Goal: Task Accomplishment & Management: Complete application form

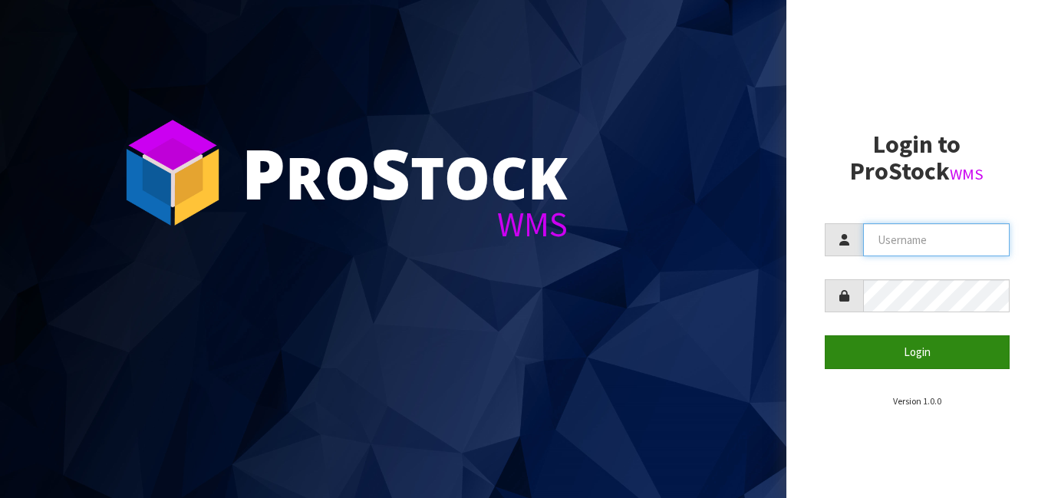
type input "[PERSON_NAME]"
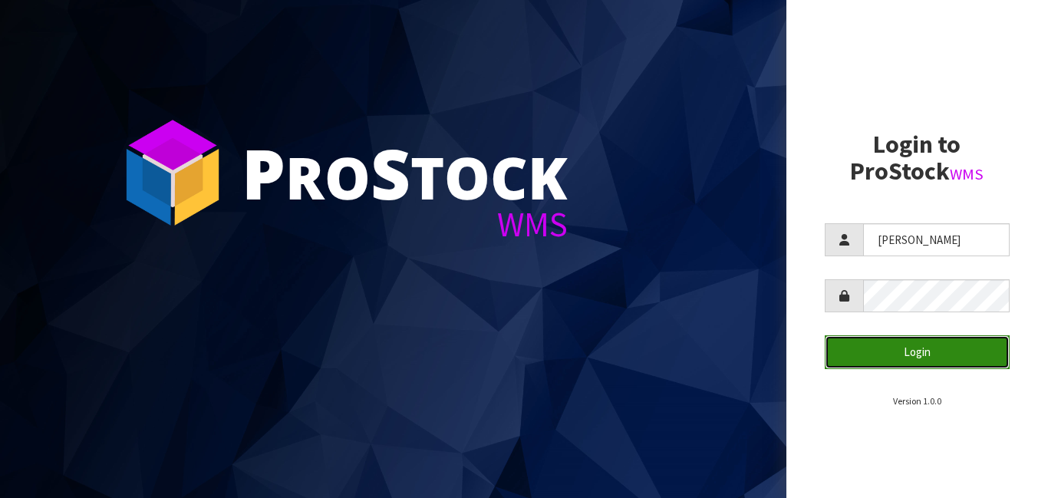
click at [902, 348] on button "Login" at bounding box center [918, 351] width 186 height 33
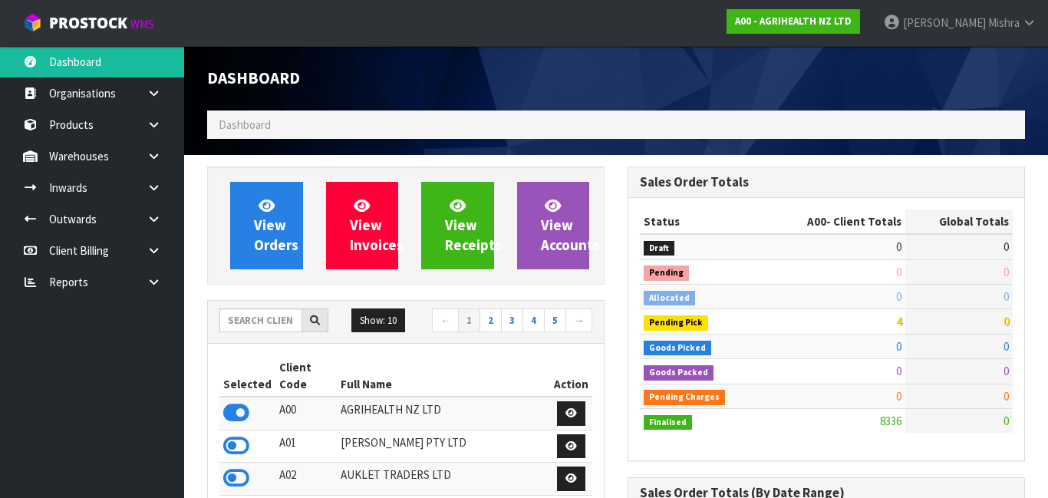
scroll to position [1202, 421]
click at [249, 318] on input "text" at bounding box center [260, 320] width 83 height 24
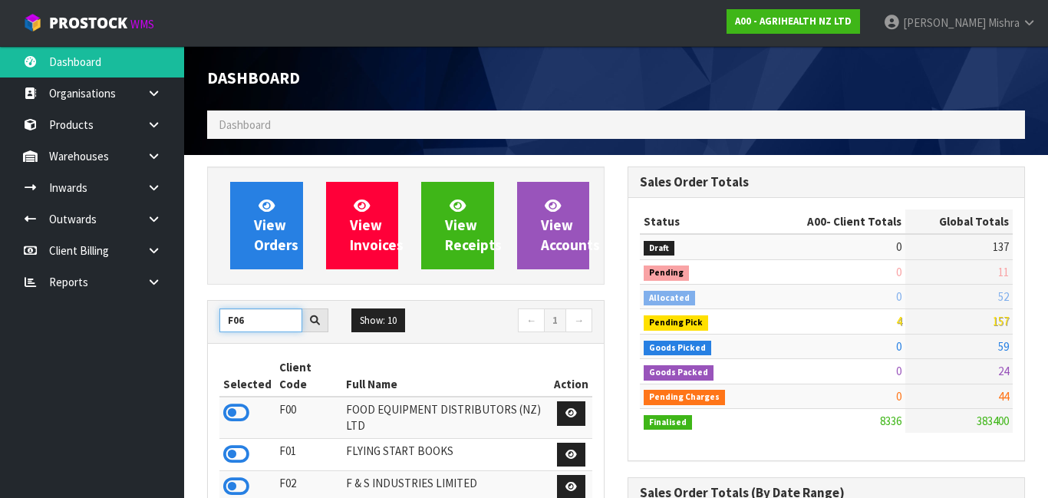
type input "F06"
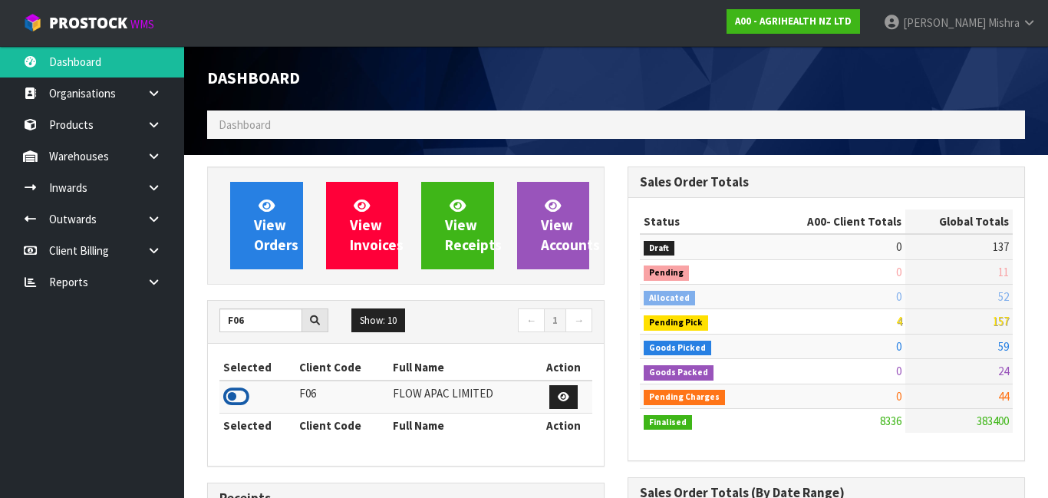
click at [239, 394] on icon at bounding box center [236, 396] width 26 height 23
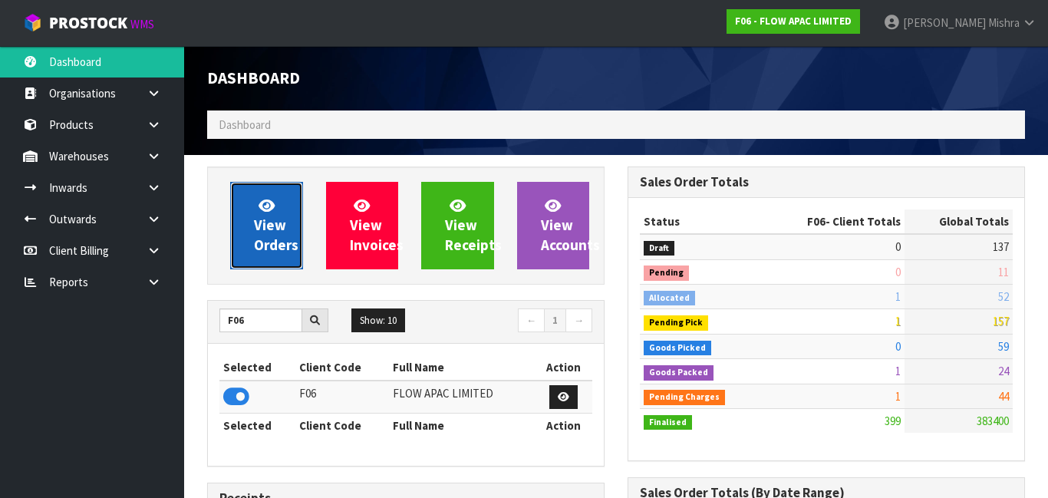
click at [247, 236] on link "View Orders" at bounding box center [266, 225] width 73 height 87
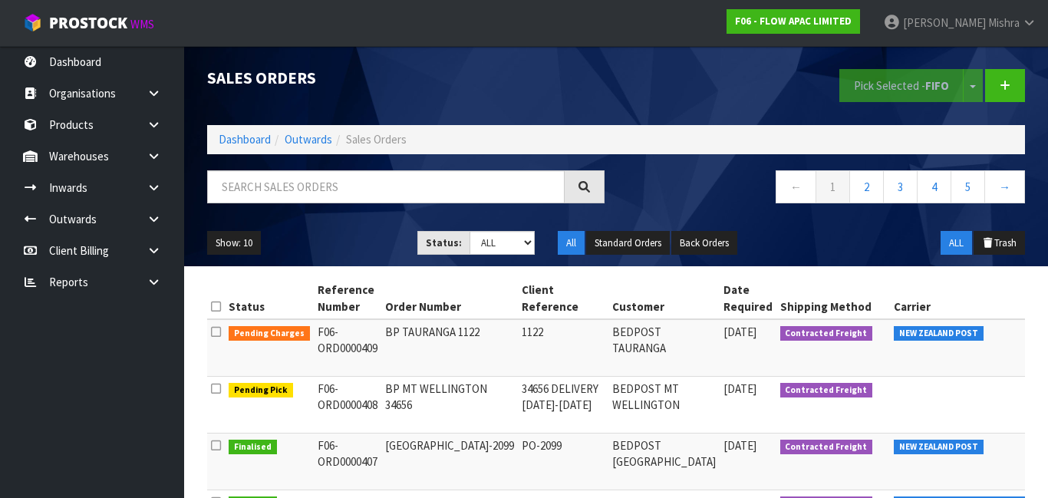
click at [949, 392] on td at bounding box center [981, 405] width 183 height 57
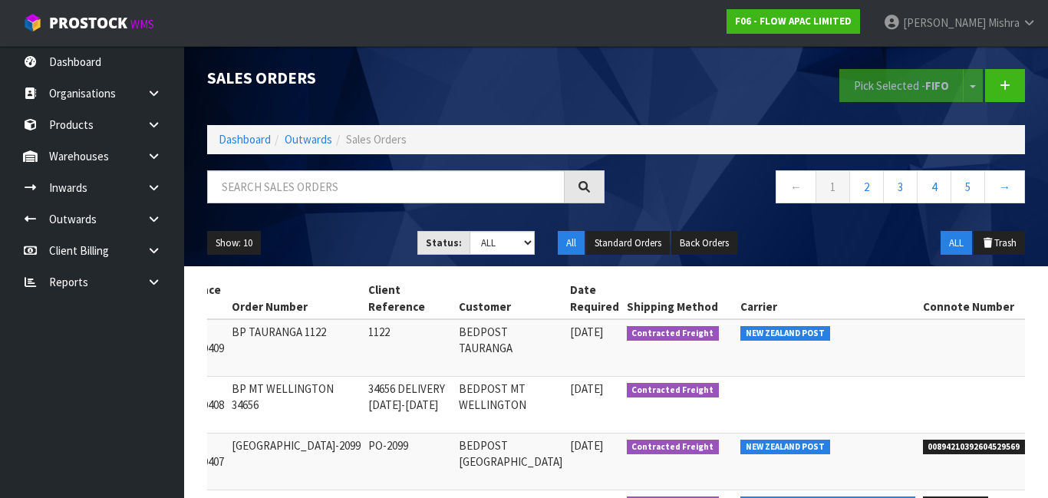
scroll to position [0, 184]
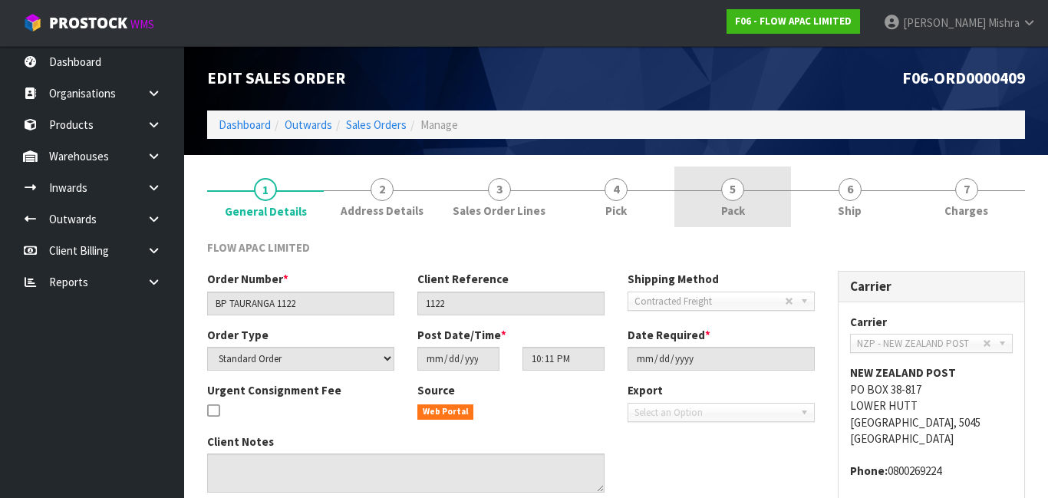
click at [731, 209] on span "Pack" at bounding box center [733, 211] width 24 height 16
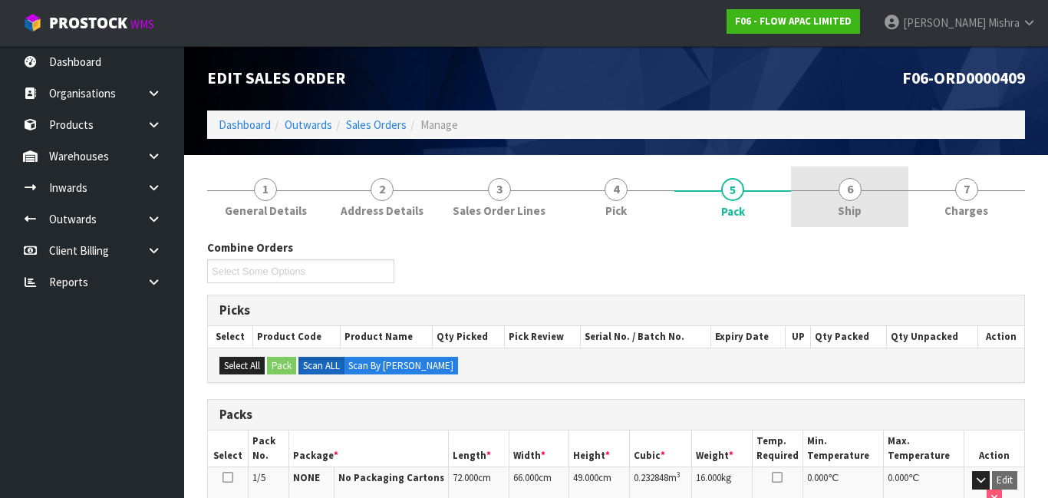
click at [852, 182] on span "6" at bounding box center [850, 189] width 23 height 23
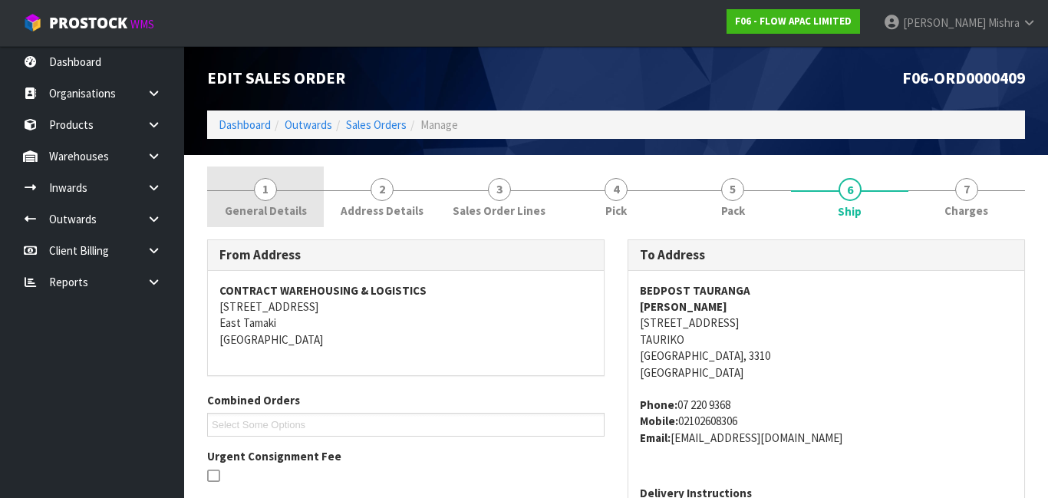
click at [293, 204] on span "General Details" at bounding box center [266, 211] width 82 height 16
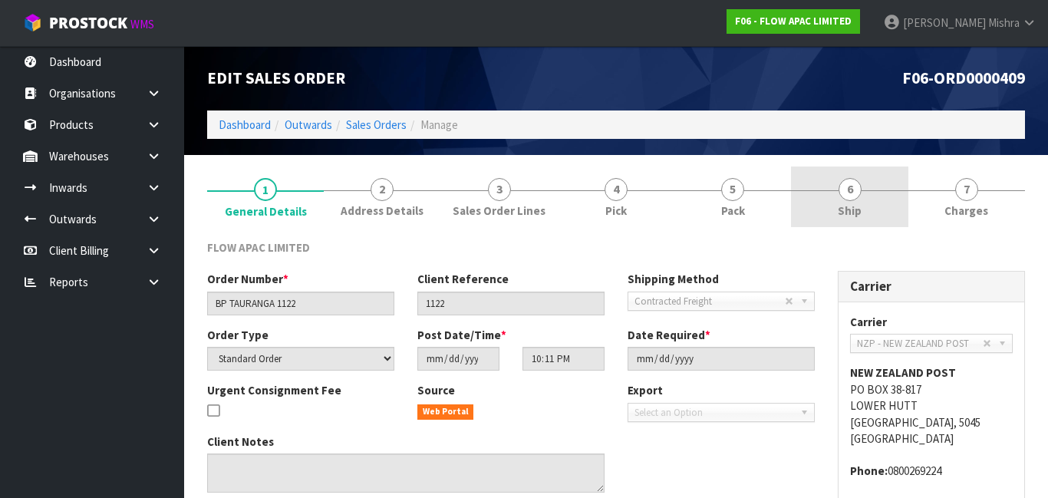
click at [816, 215] on link "6 Ship" at bounding box center [849, 197] width 117 height 61
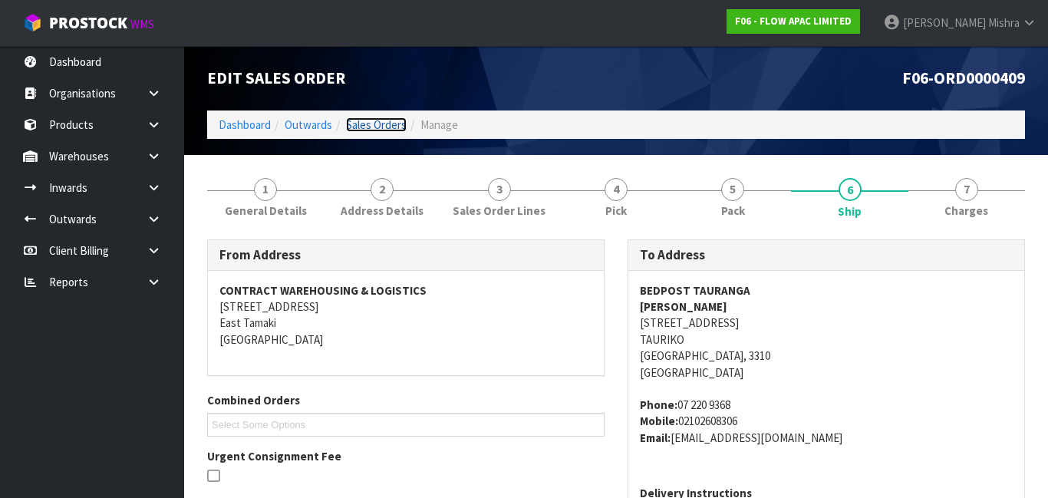
click at [398, 120] on link "Sales Orders" at bounding box center [376, 124] width 61 height 15
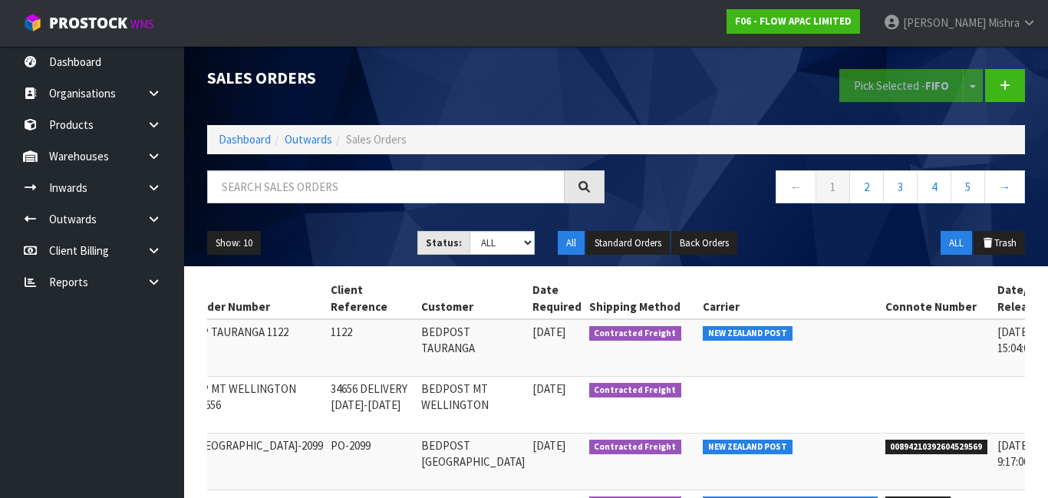
scroll to position [0, 196]
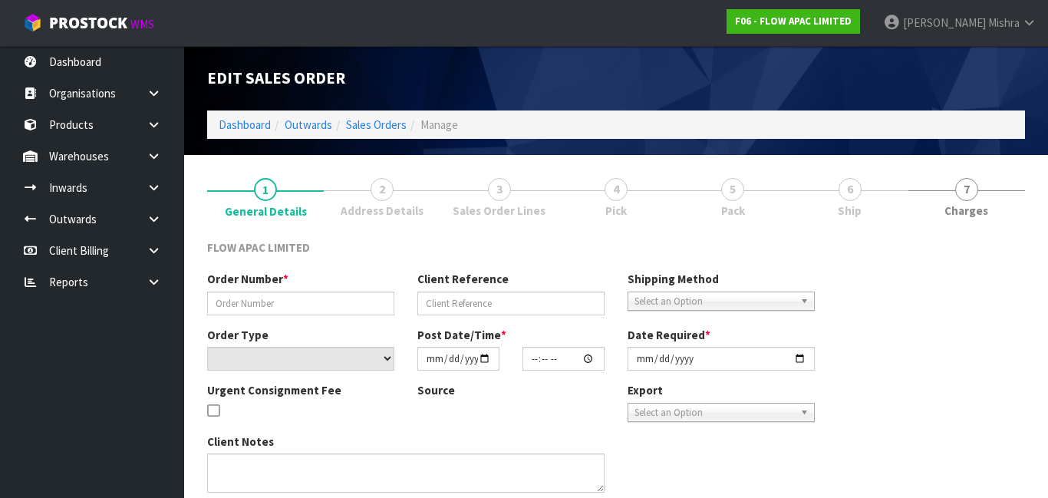
type input "BP MT WELLINGTON 34656"
type input "34656 DELIVERY [DATE]-[DATE]"
select select "number:0"
type input "[DATE]"
type input "03:43:00.000"
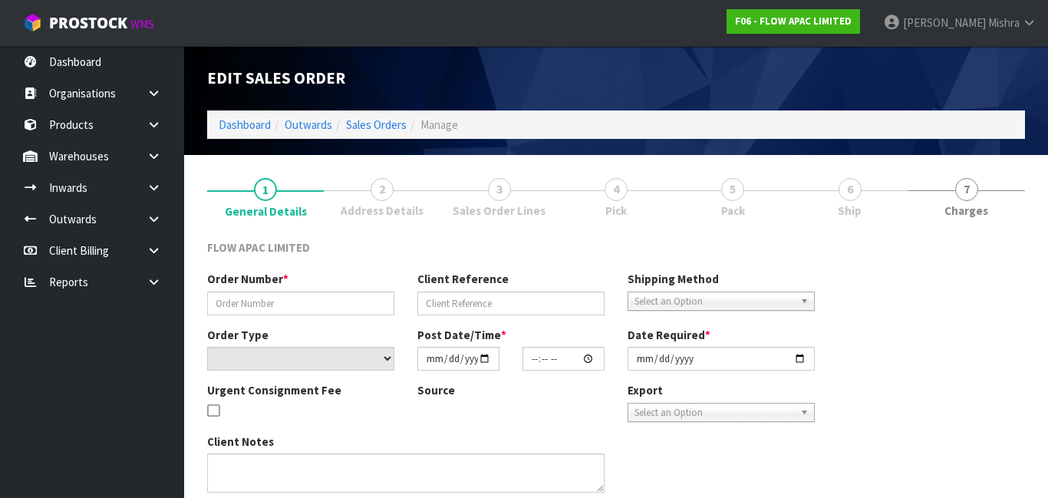
type input "[DATE]"
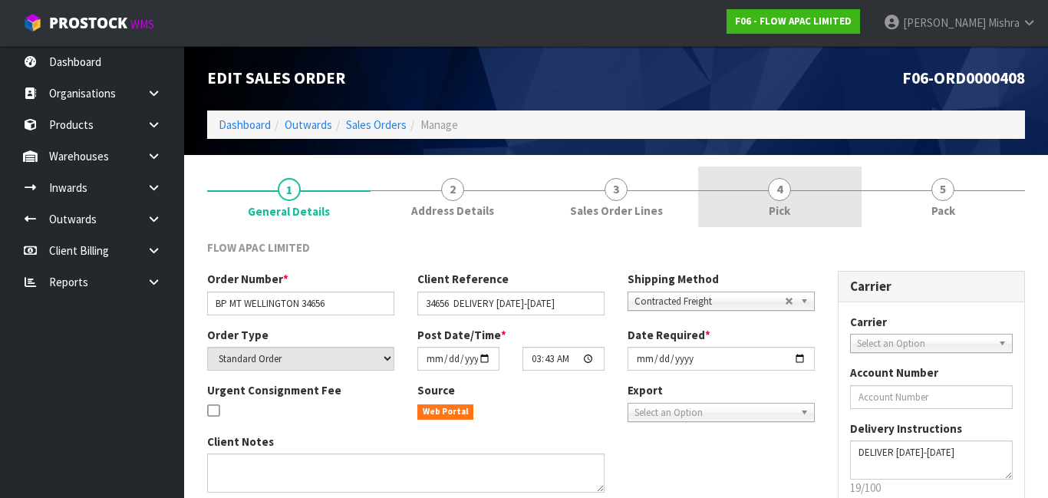
click at [781, 200] on link "4 Pick" at bounding box center [779, 197] width 163 height 61
